Goal: Information Seeking & Learning: Learn about a topic

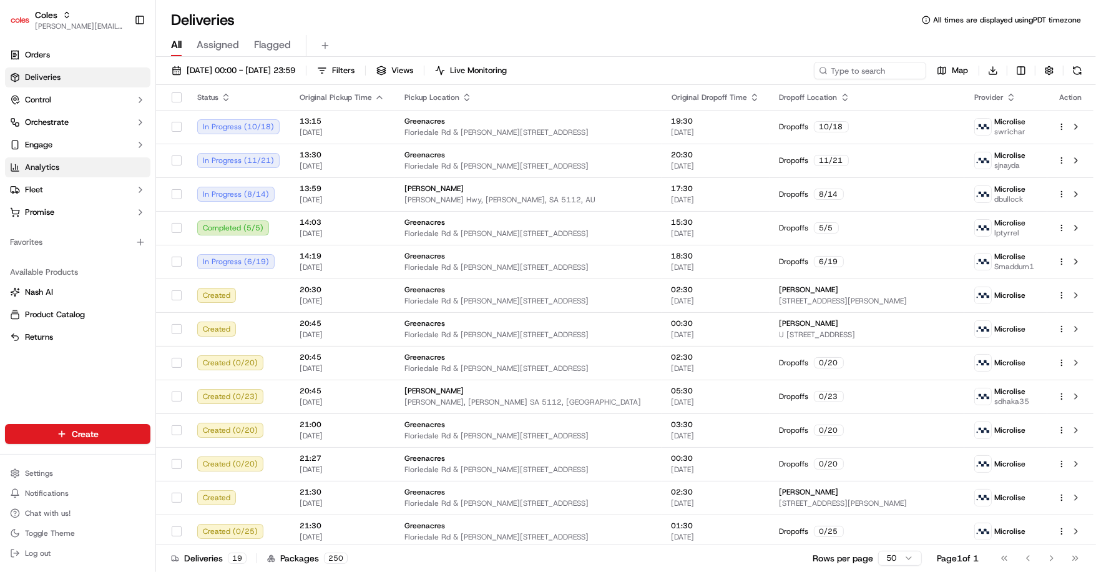
click at [66, 168] on link "Analytics" at bounding box center [77, 167] width 145 height 20
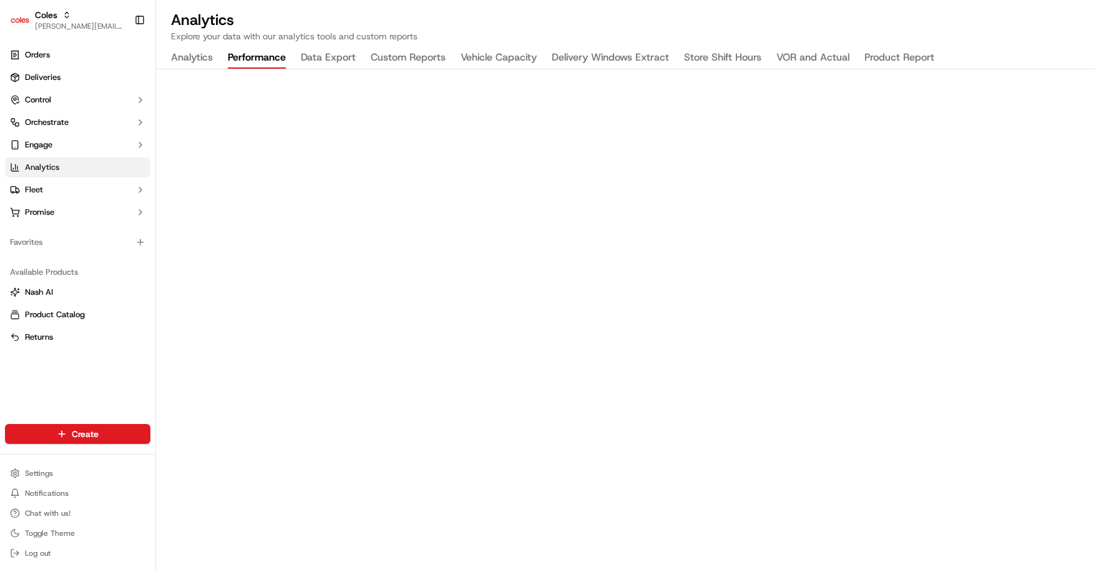
click at [258, 54] on button "Performance" at bounding box center [257, 57] width 58 height 21
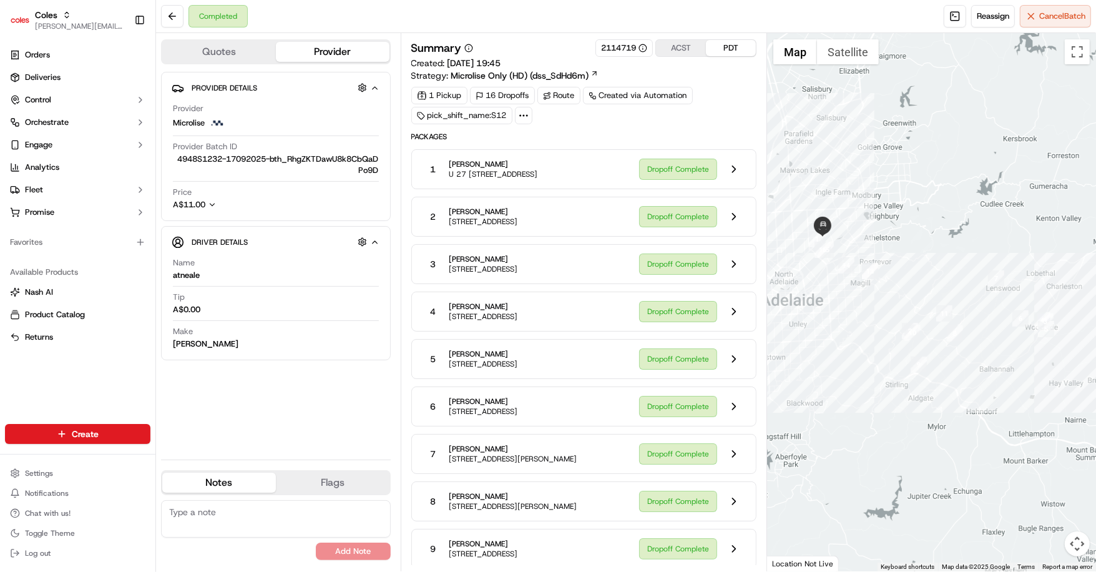
click at [527, 113] on icon at bounding box center [523, 115] width 11 height 11
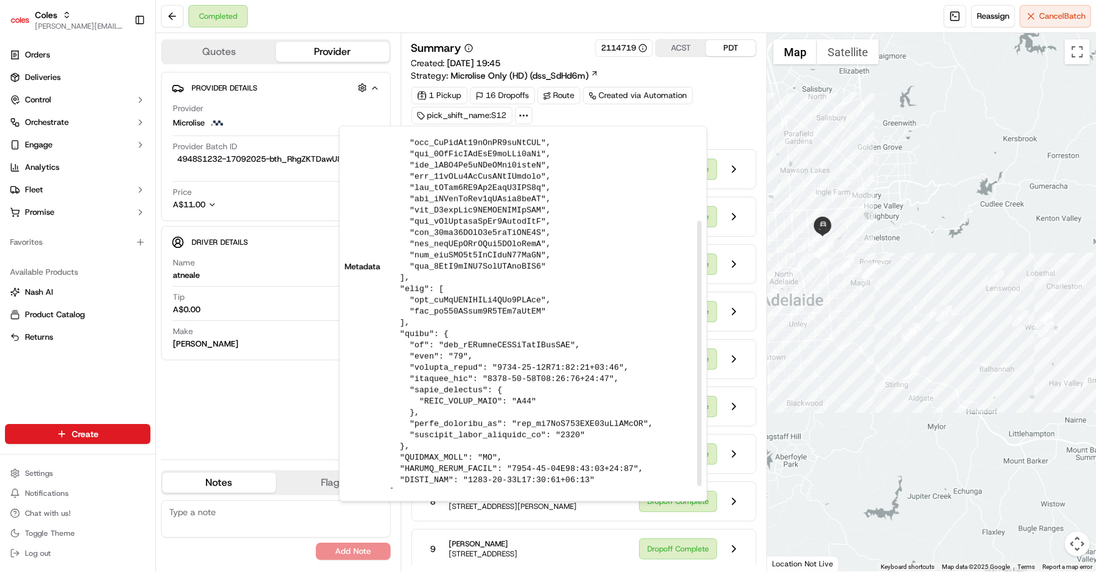
scroll to position [100, 0]
click at [227, 416] on div "Provider Details Hidden ( 3 ) Provider Microlise Provider Batch ID 4948S1232-17…" at bounding box center [276, 261] width 230 height 378
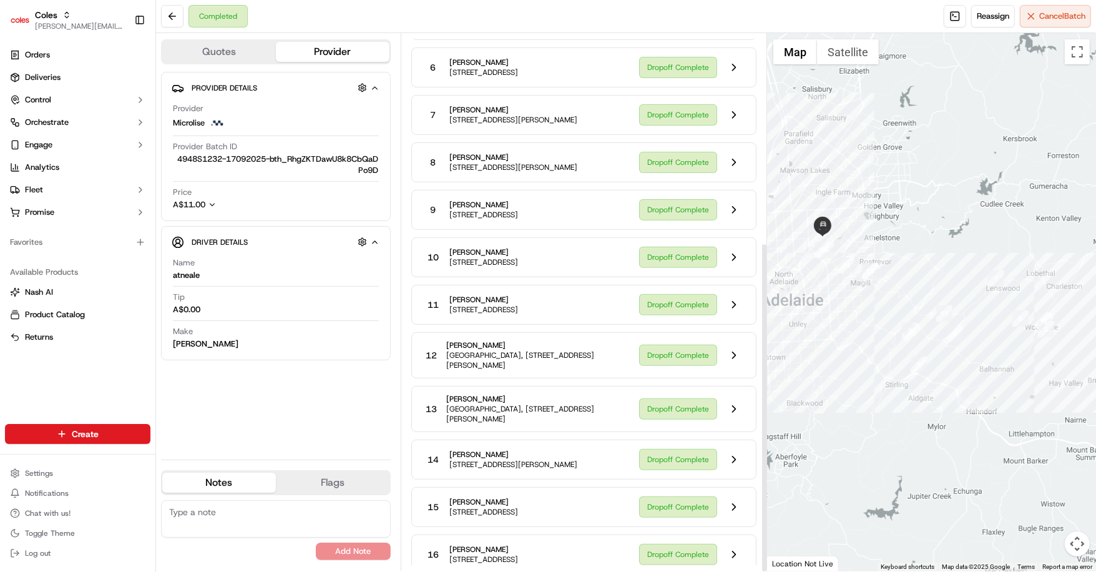
scroll to position [0, 0]
